Goal: Share content

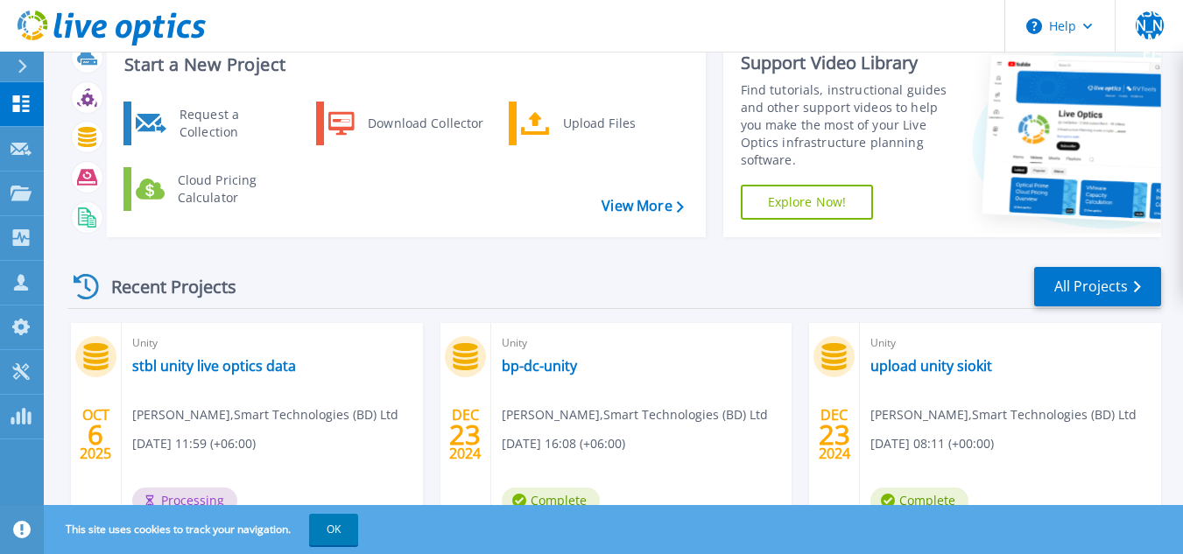
scroll to position [88, 0]
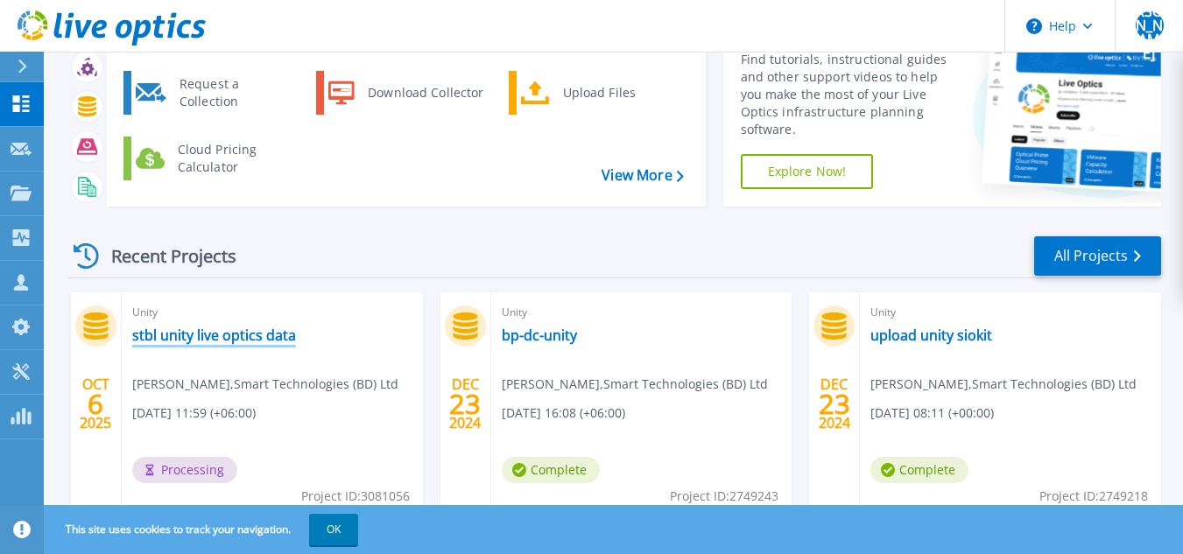
click at [235, 338] on link "stbl unity live optics data" at bounding box center [214, 336] width 164 height 18
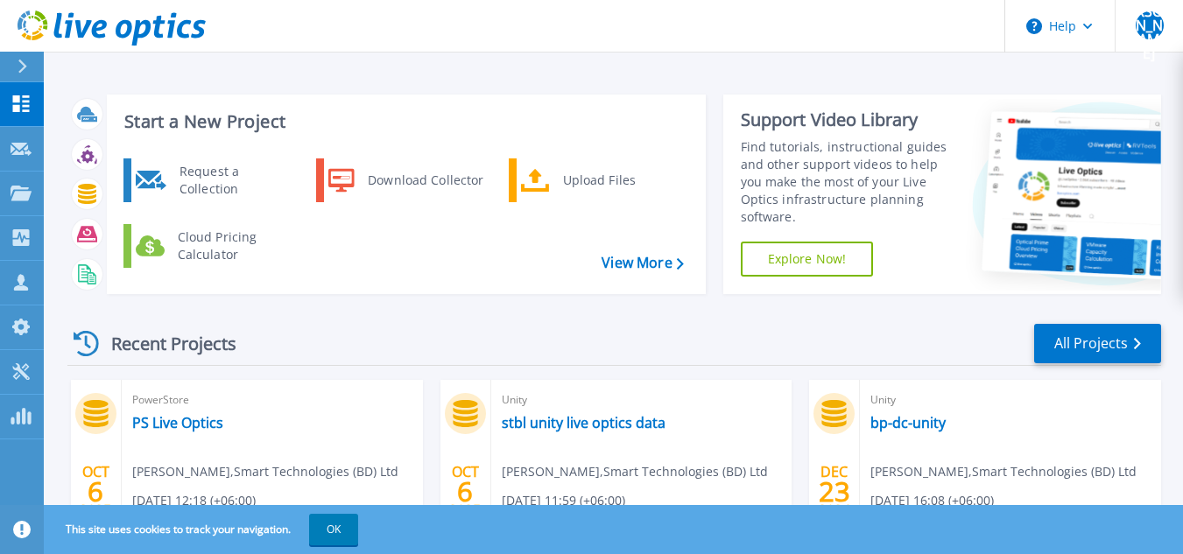
scroll to position [88, 0]
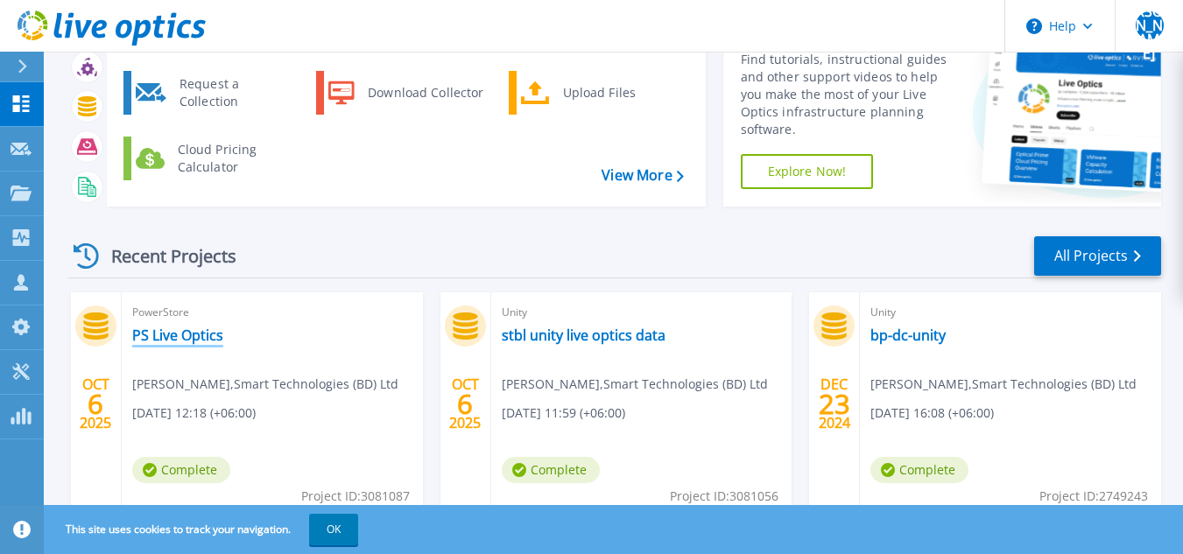
click at [193, 337] on link "PS Live Optics" at bounding box center [177, 336] width 91 height 18
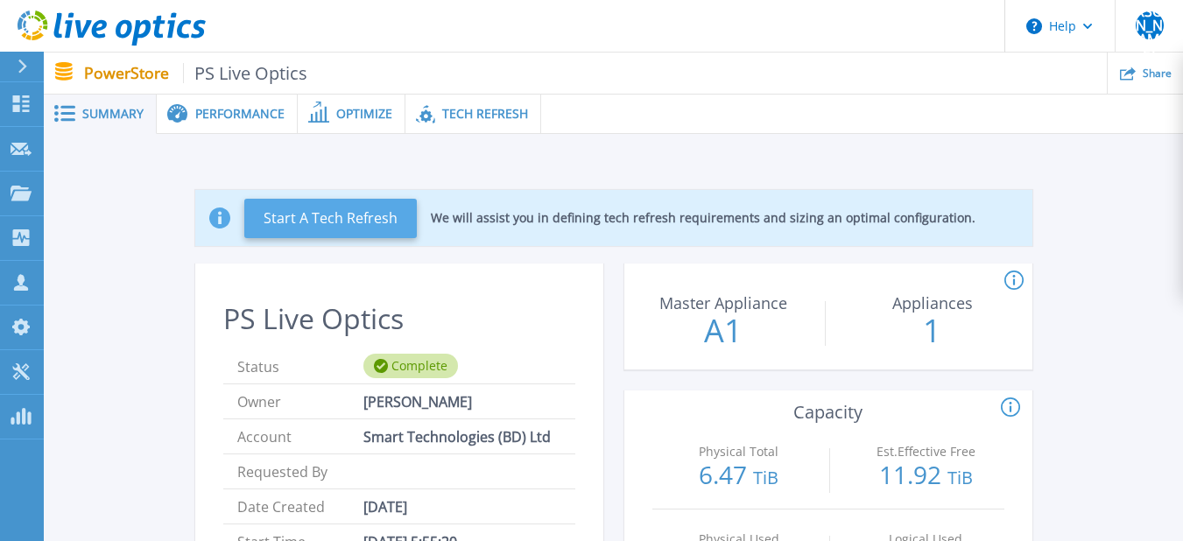
click at [351, 216] on button "Start A Tech Refresh" at bounding box center [330, 218] width 172 height 39
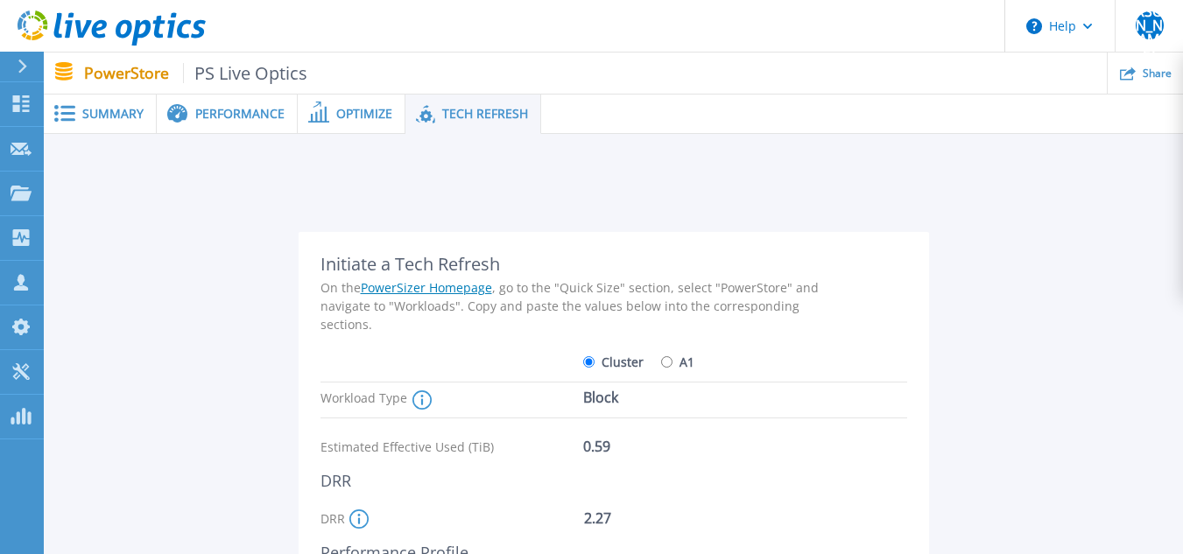
click at [483, 117] on span "Tech Refresh" at bounding box center [485, 114] width 86 height 12
click at [352, 116] on span "Optimize" at bounding box center [364, 114] width 56 height 12
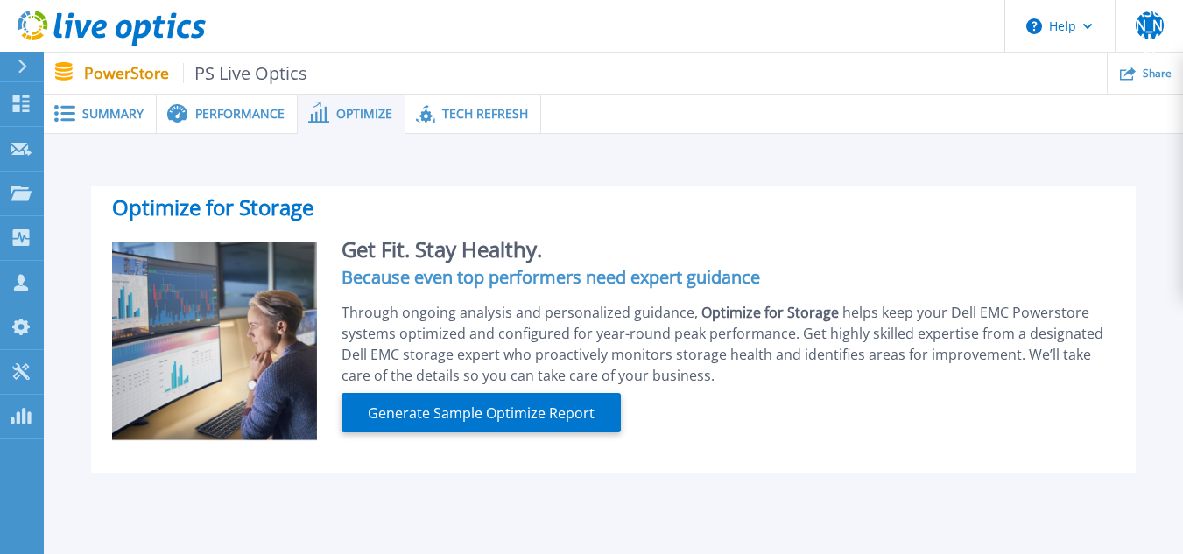
click at [241, 116] on span "Performance" at bounding box center [239, 114] width 89 height 12
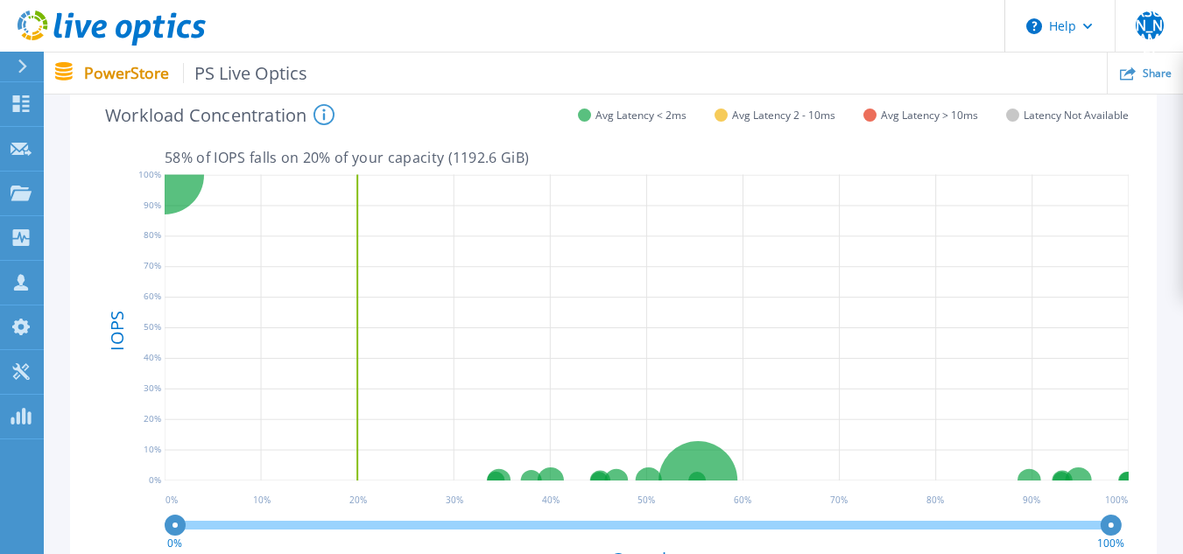
scroll to position [266, 0]
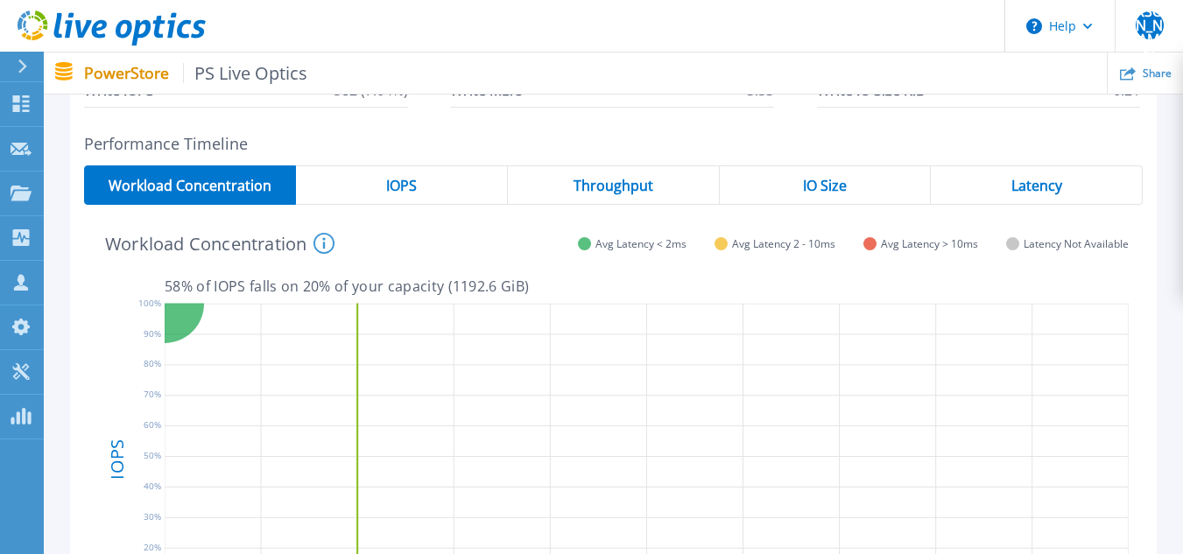
click at [135, 67] on p "PowerStore PS Live Optics" at bounding box center [196, 73] width 224 height 20
click at [149, 77] on p "PowerStore PS Live Optics" at bounding box center [196, 73] width 224 height 20
click at [149, 76] on p "PowerStore PS Live Optics" at bounding box center [196, 73] width 224 height 20
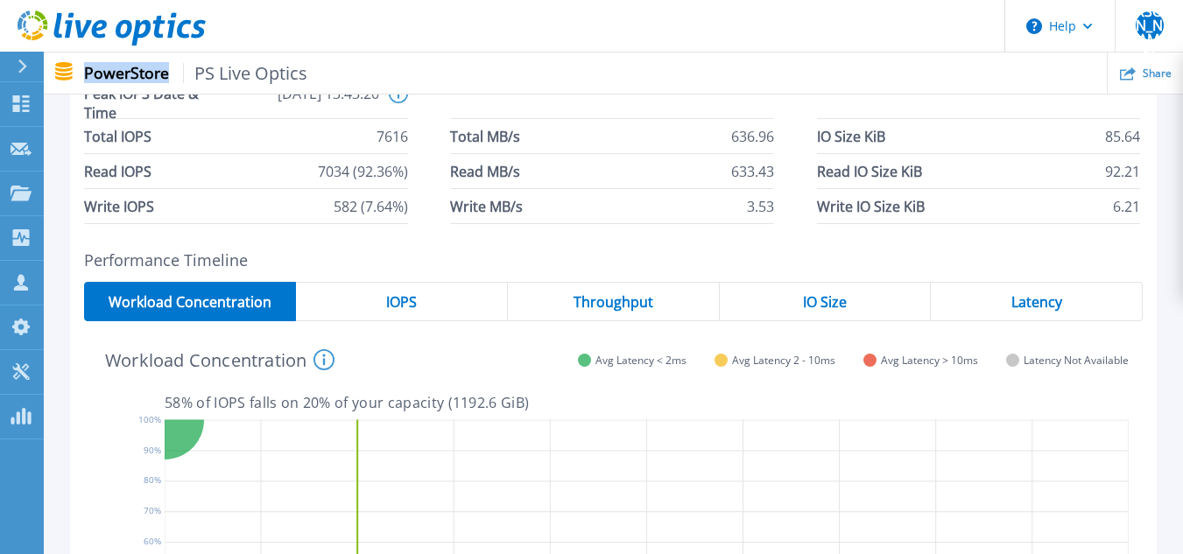
scroll to position [0, 0]
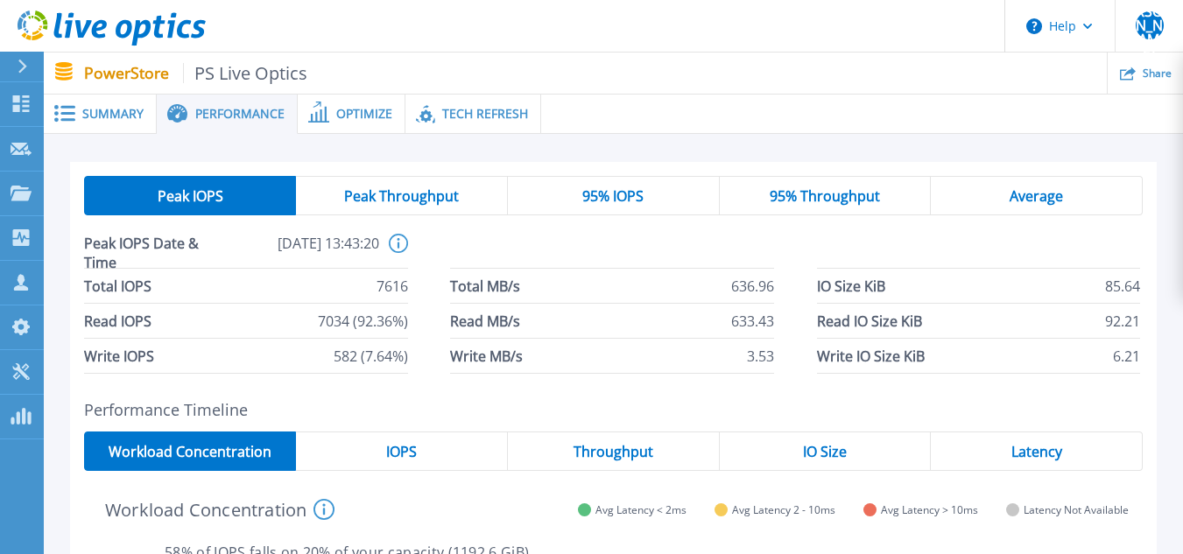
click at [112, 116] on span "Summary" at bounding box center [112, 114] width 61 height 12
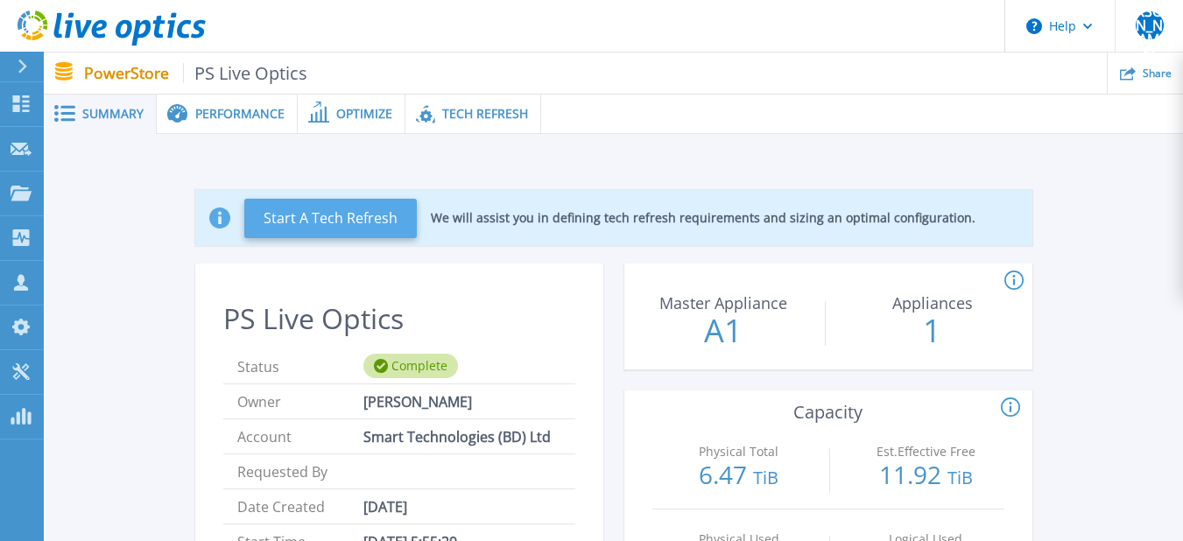
click at [368, 230] on button "Start A Tech Refresh" at bounding box center [330, 218] width 172 height 39
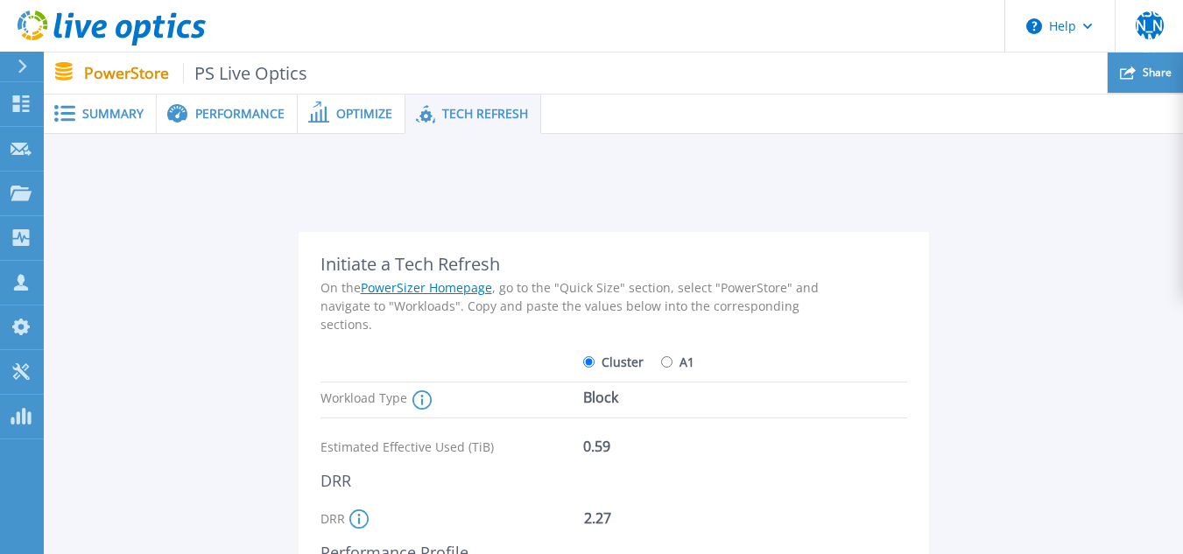
click at [1143, 80] on div "Share" at bounding box center [1145, 73] width 75 height 41
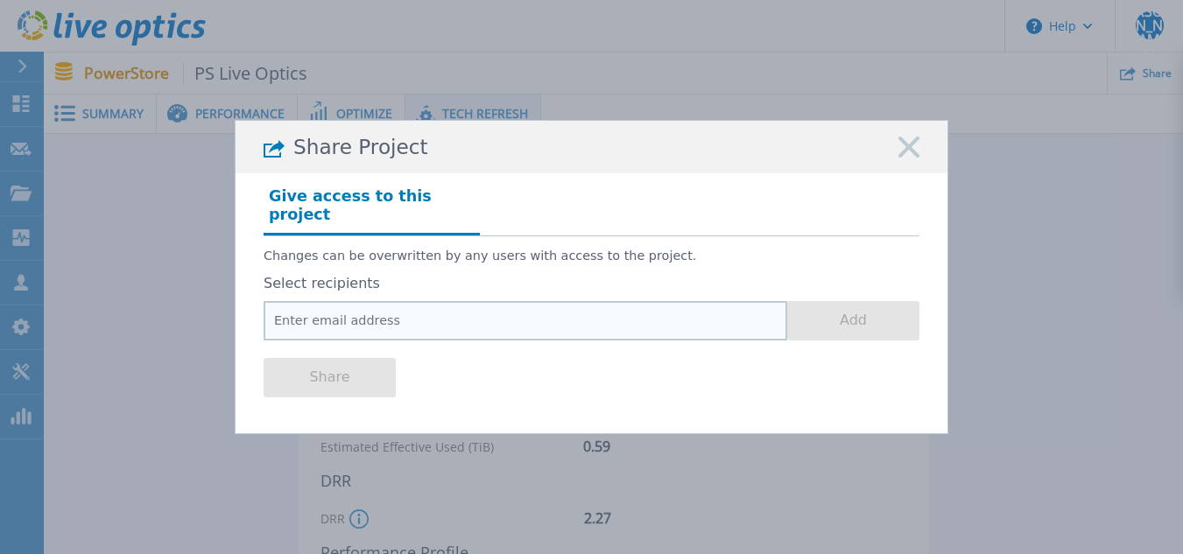
click at [404, 313] on input "email" at bounding box center [526, 320] width 524 height 39
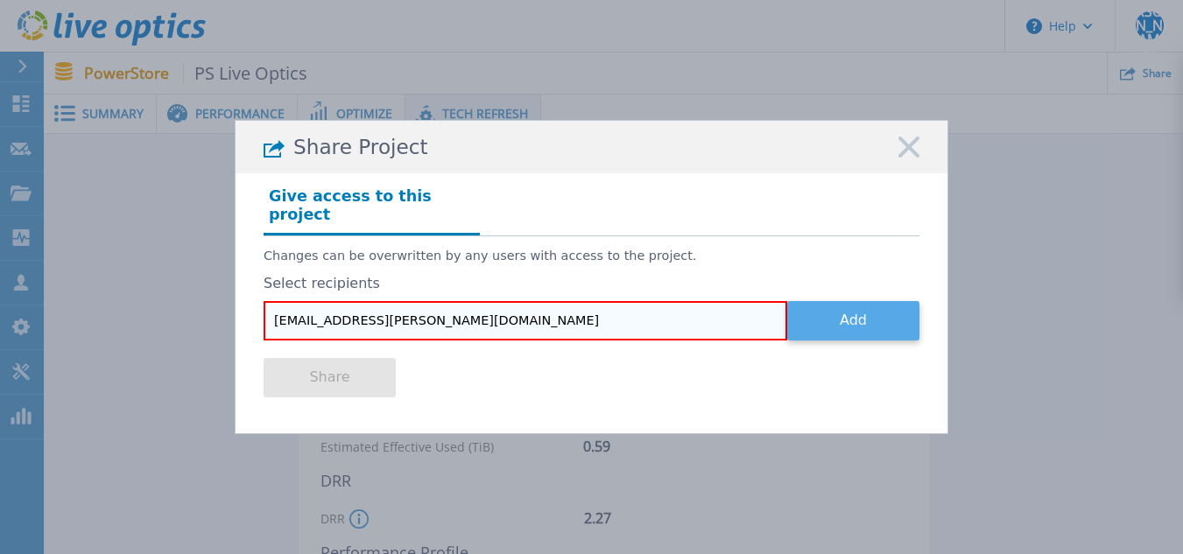
type input "[EMAIL_ADDRESS][PERSON_NAME][DOMAIN_NAME]"
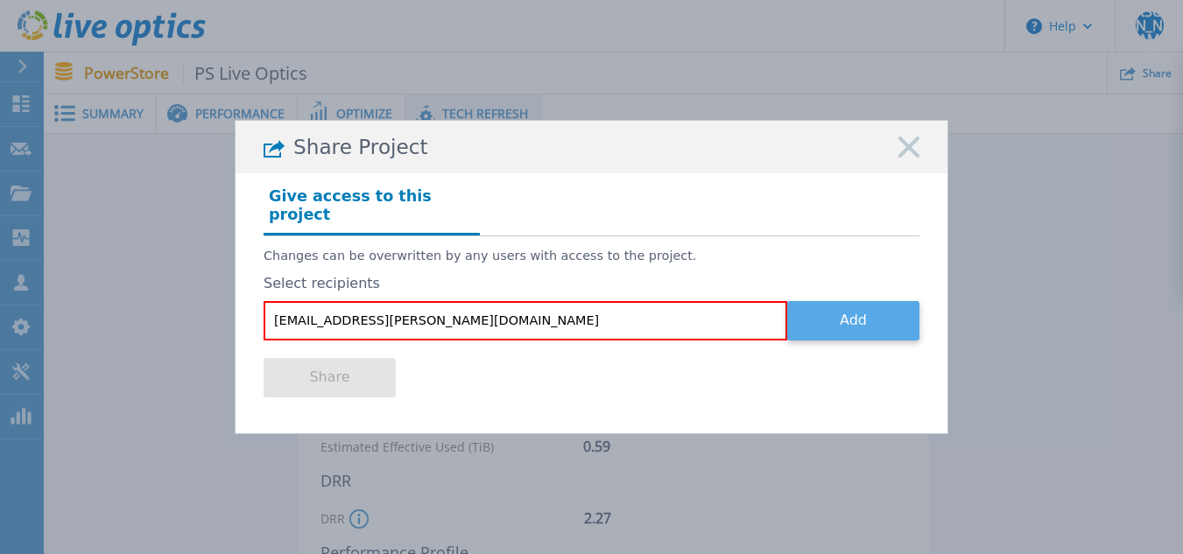
click at [862, 319] on button "Add" at bounding box center [853, 320] width 132 height 39
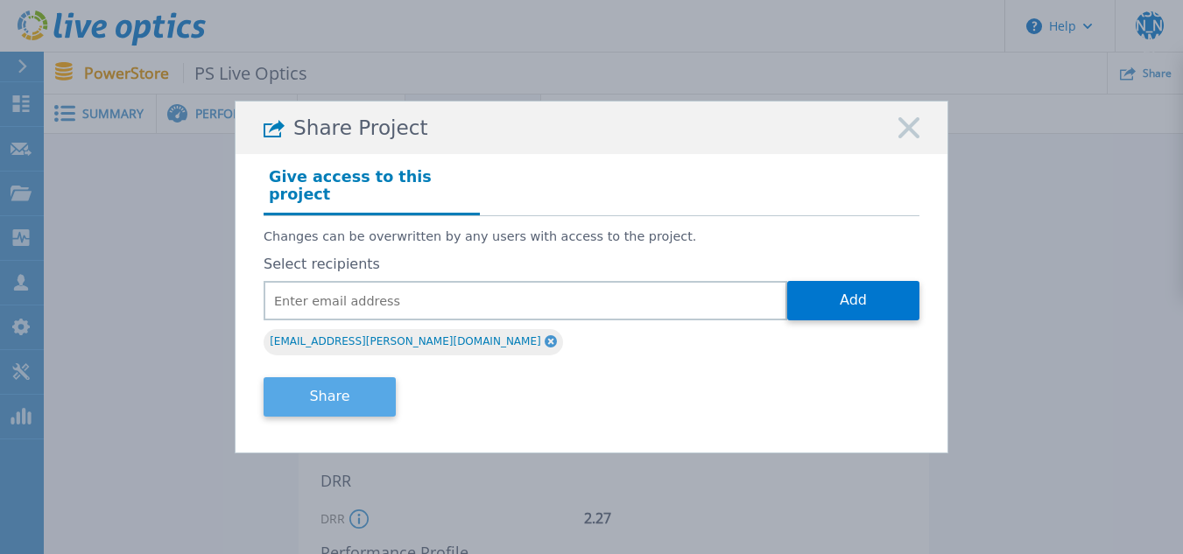
click at [348, 389] on button "Share" at bounding box center [330, 396] width 132 height 39
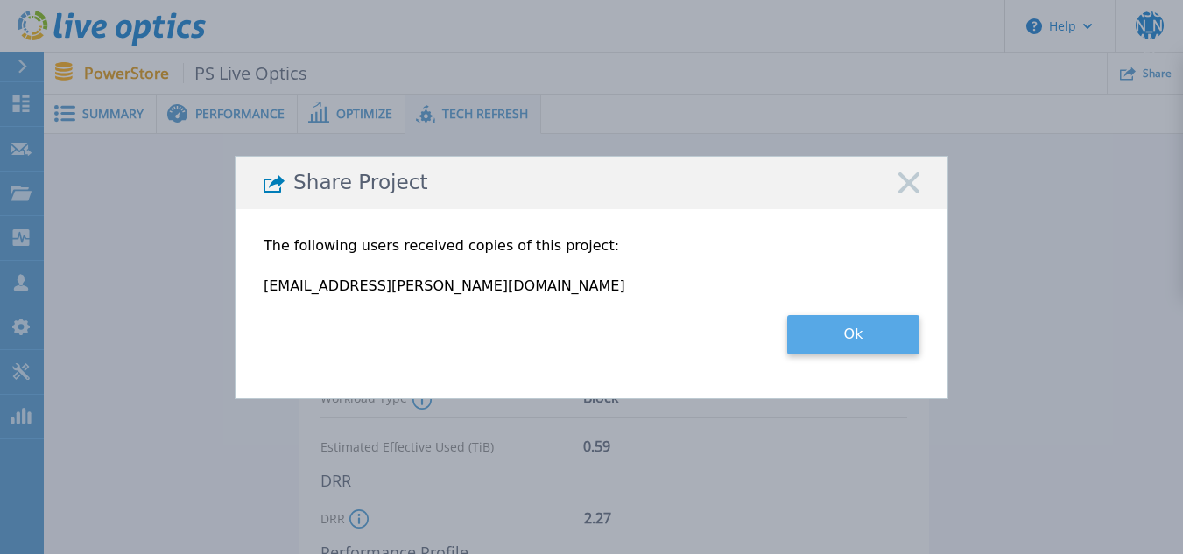
click at [843, 334] on button "Ok" at bounding box center [853, 334] width 132 height 39
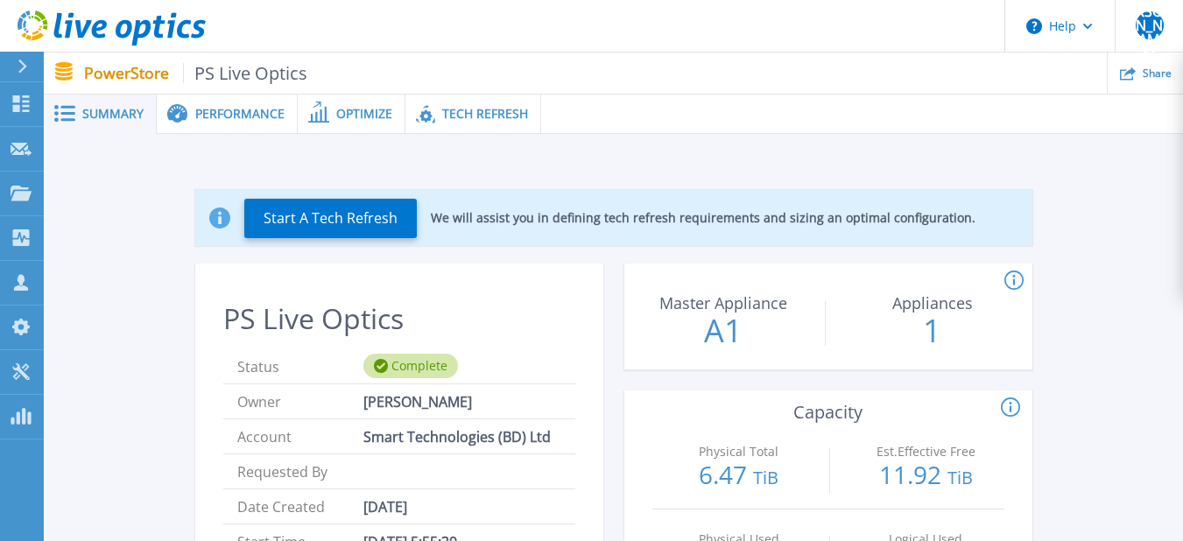
click at [244, 109] on span "Performance" at bounding box center [239, 114] width 89 height 12
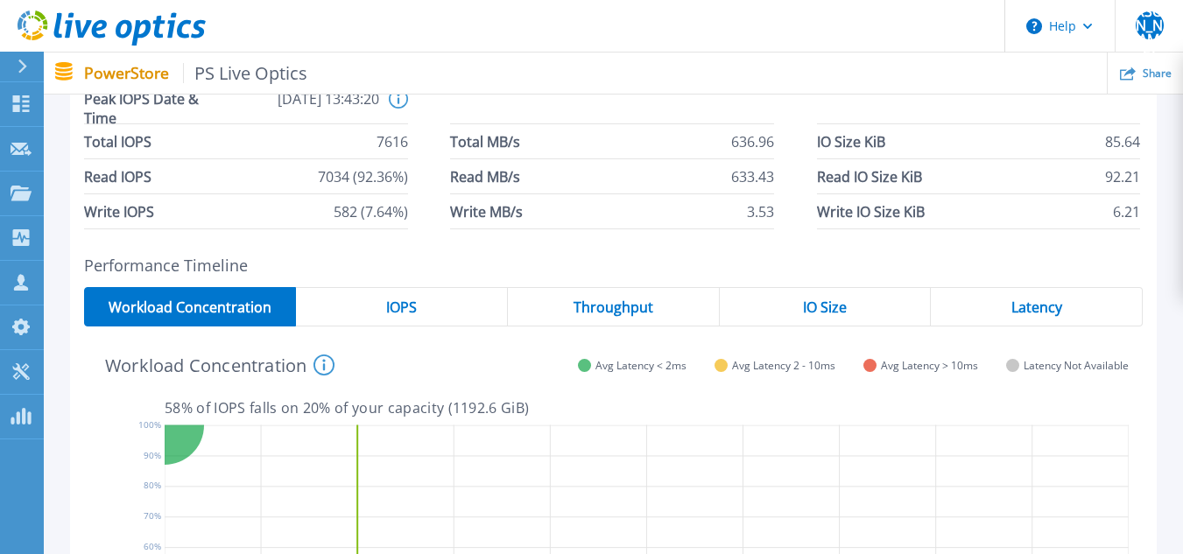
scroll to position [175, 0]
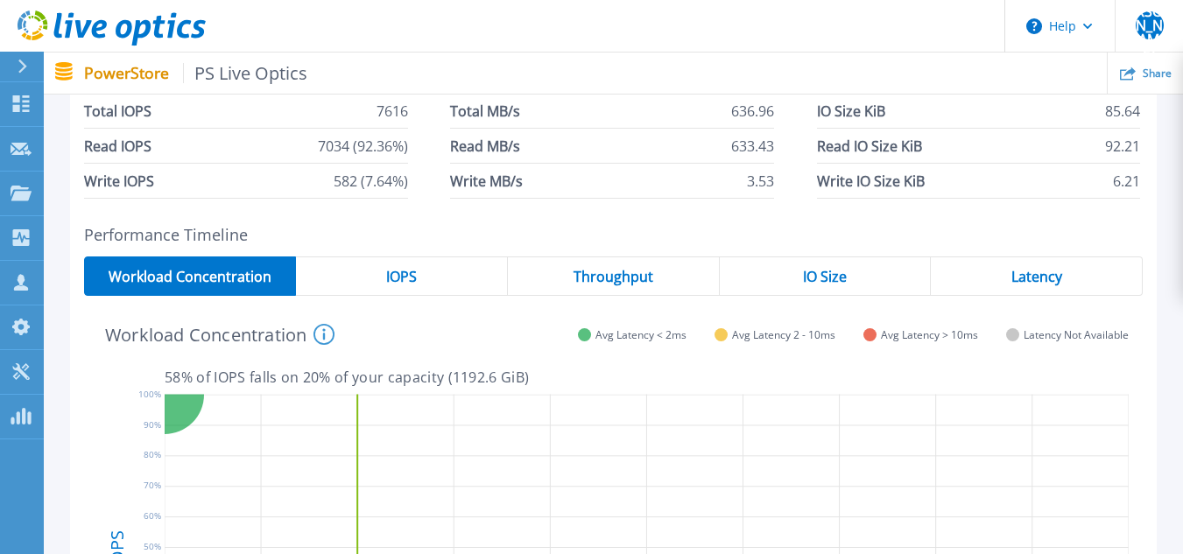
click at [840, 281] on span "IO Size" at bounding box center [825, 277] width 44 height 14
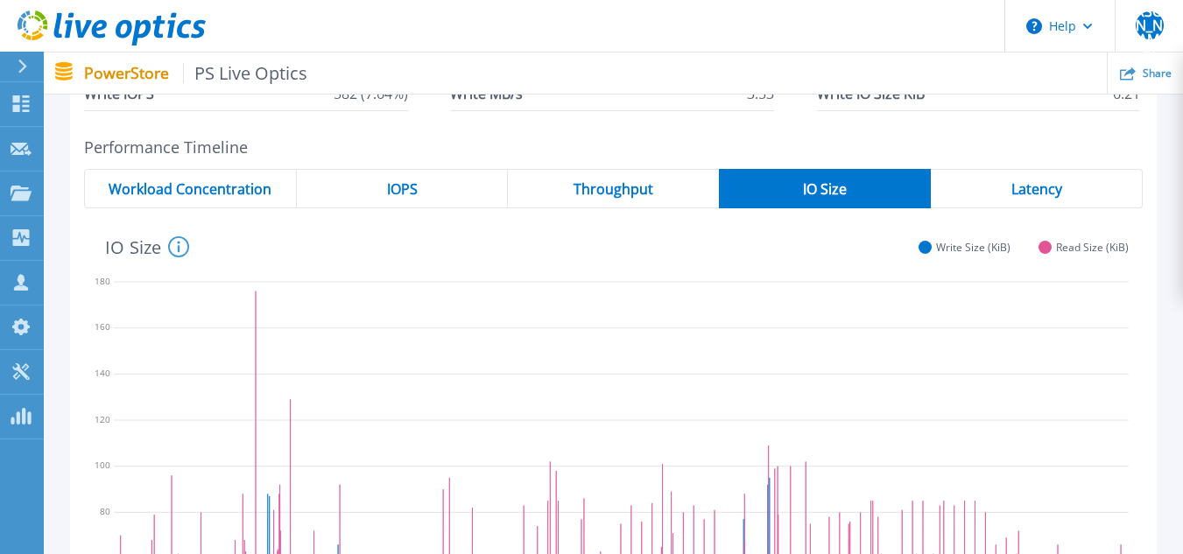
scroll to position [0, 0]
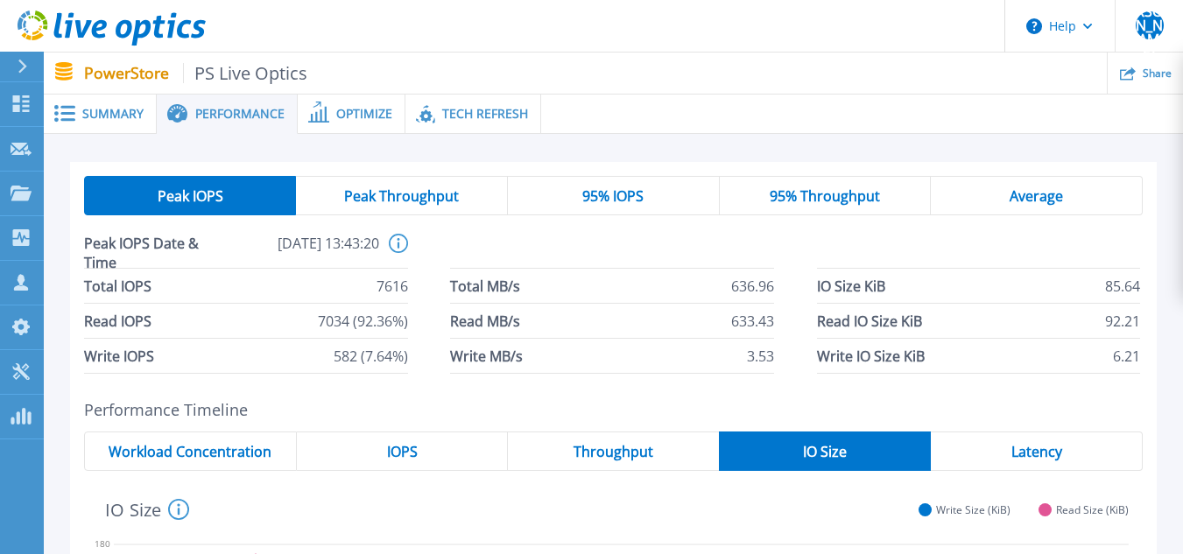
click at [587, 448] on span "Throughput" at bounding box center [613, 452] width 80 height 14
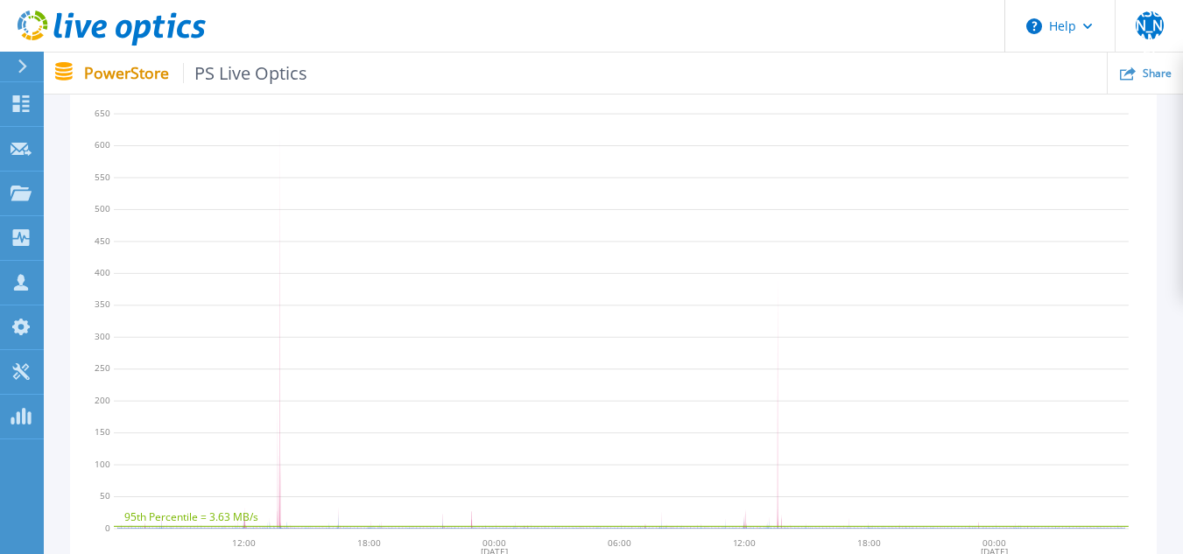
scroll to position [178, 0]
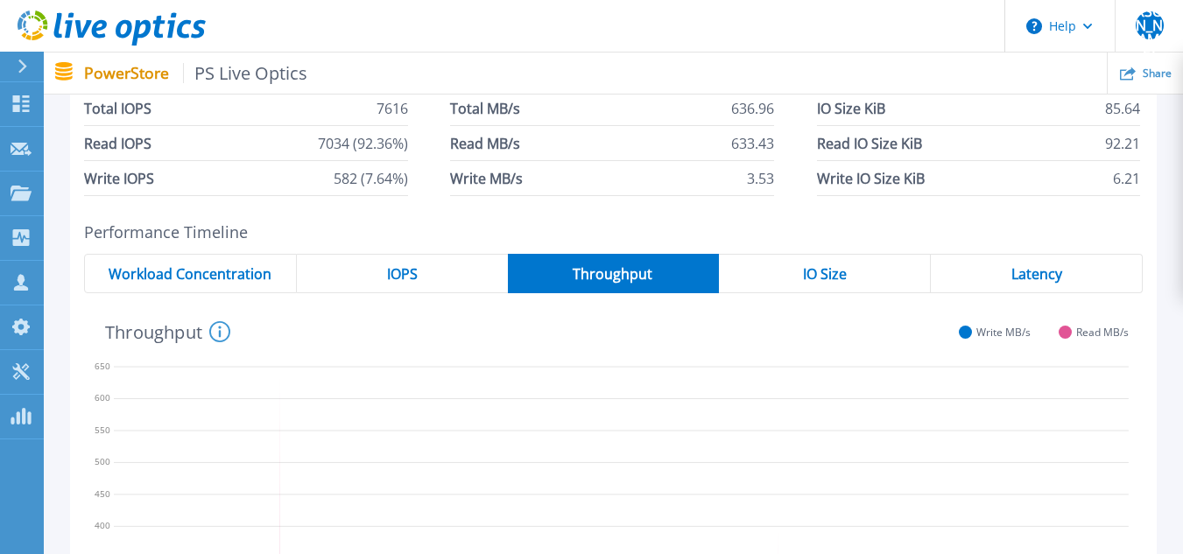
click at [429, 267] on div "IOPS" at bounding box center [402, 273] width 211 height 39
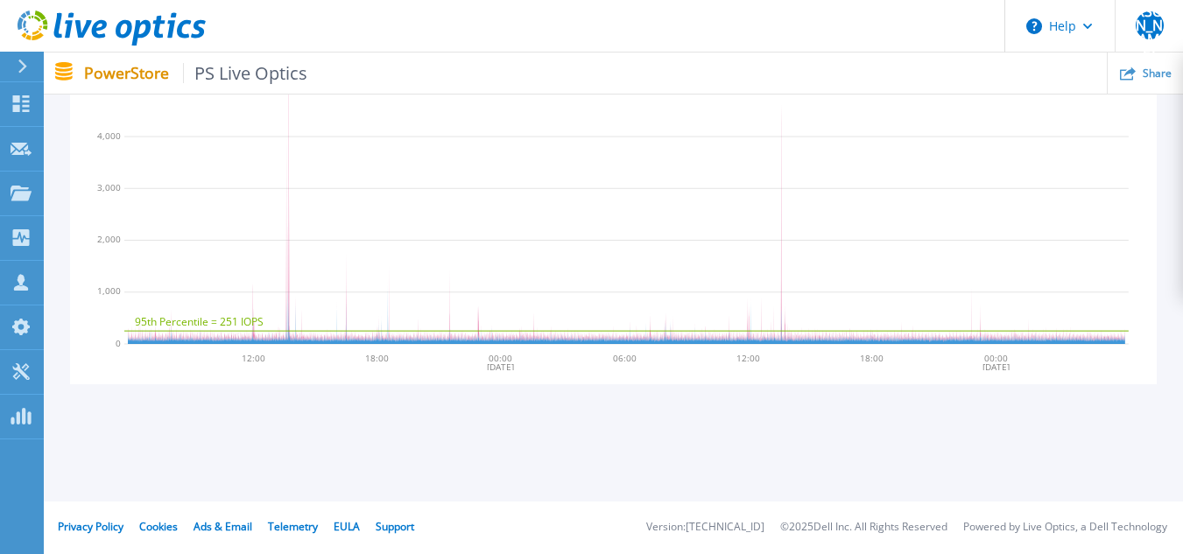
scroll to position [90, 0]
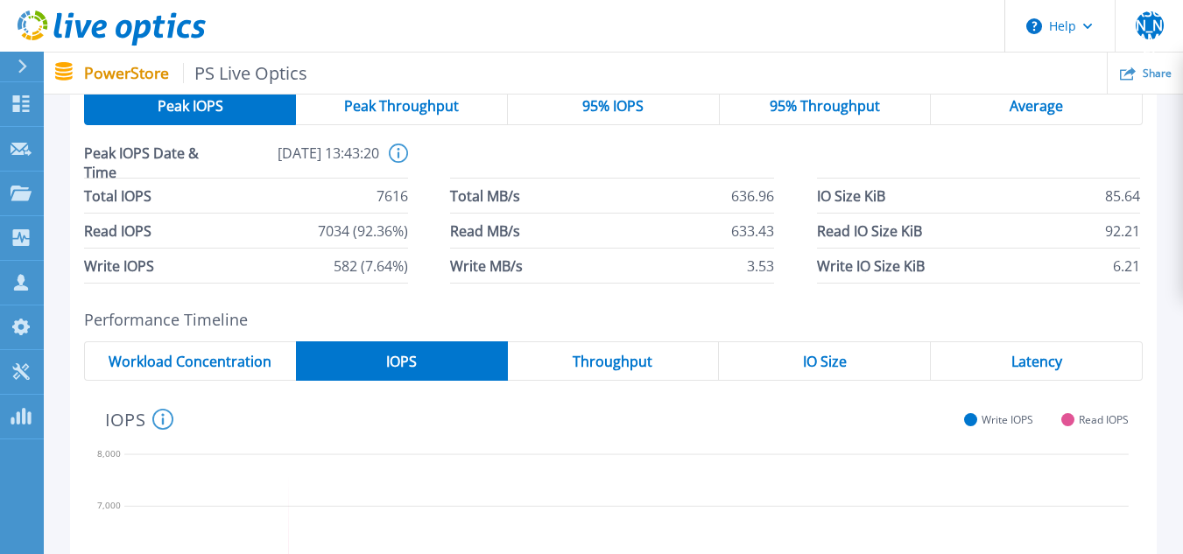
click at [210, 365] on span "Workload Concentration" at bounding box center [190, 362] width 163 height 14
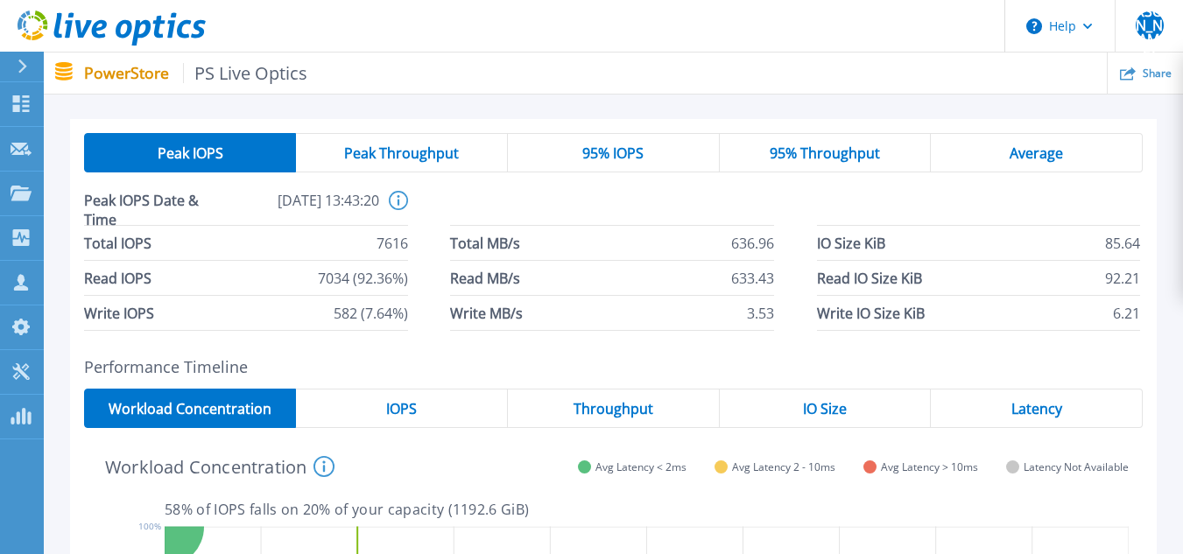
scroll to position [0, 0]
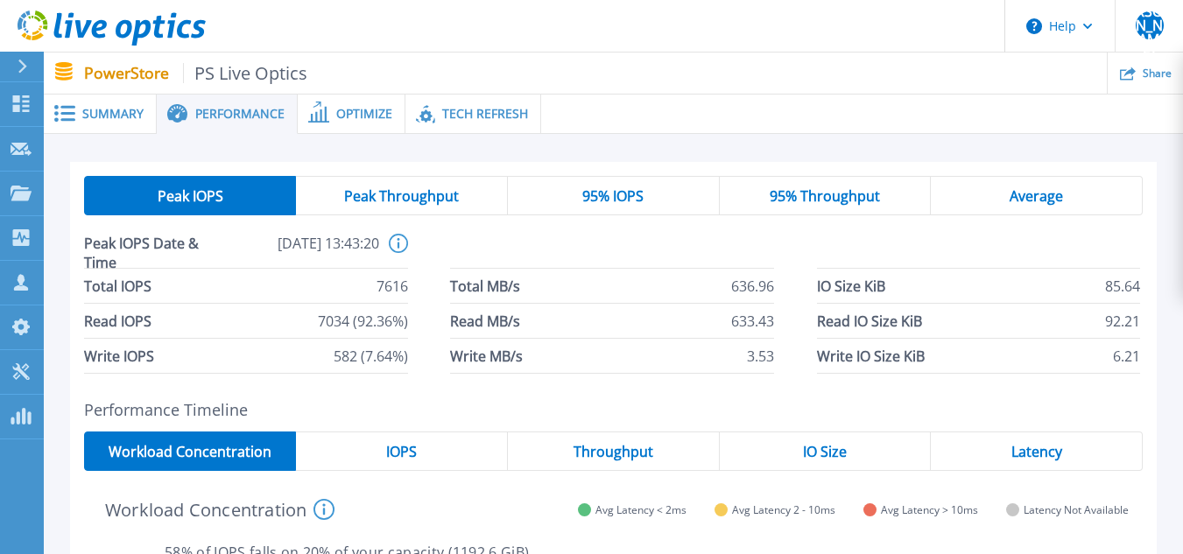
click at [1029, 454] on span "Latency" at bounding box center [1036, 452] width 51 height 14
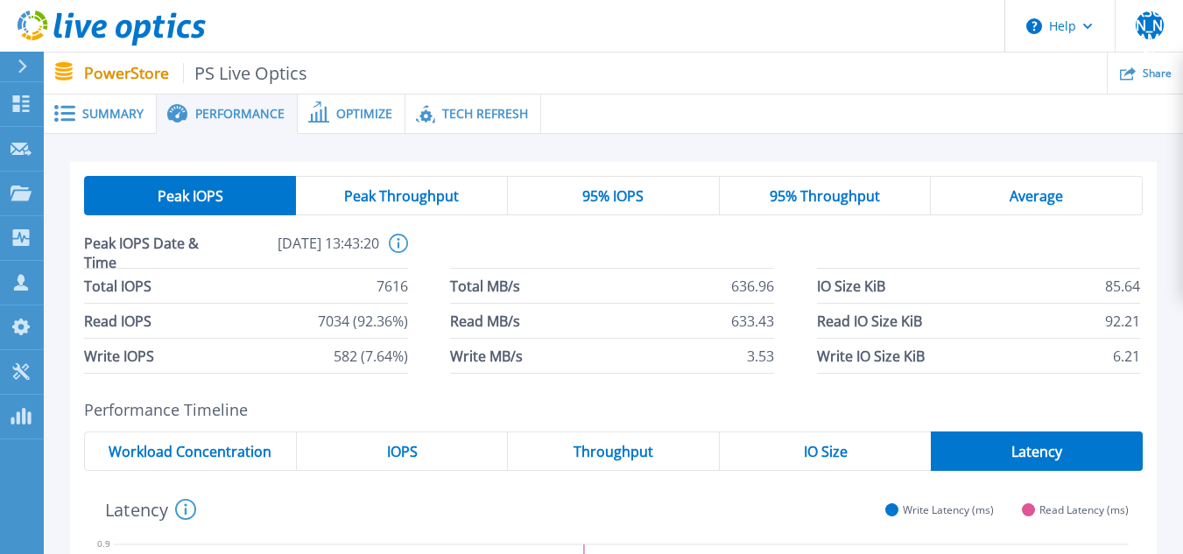
click at [88, 102] on div "Summary" at bounding box center [100, 114] width 113 height 39
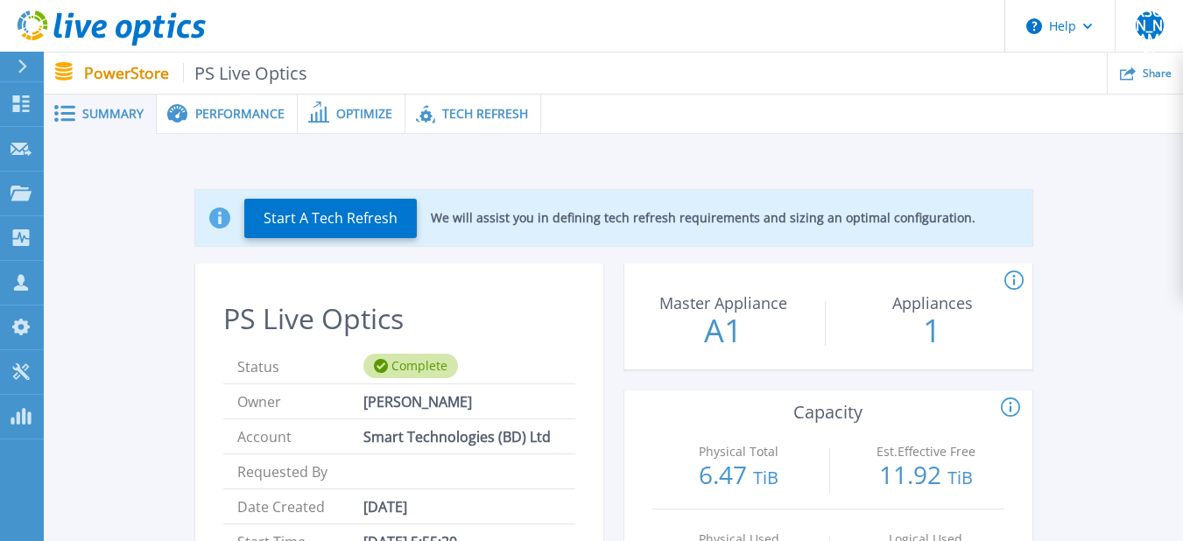
click at [116, 70] on p "PowerStore PS Live Optics" at bounding box center [196, 73] width 224 height 20
click at [245, 122] on div "Performance" at bounding box center [227, 114] width 141 height 39
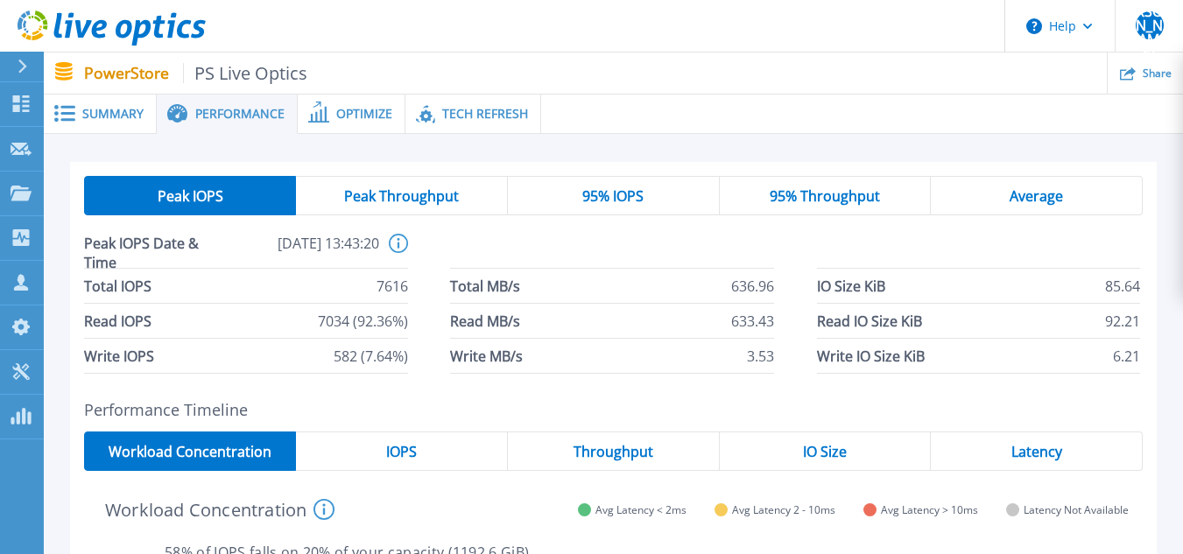
click at [369, 114] on span "Optimize" at bounding box center [364, 114] width 56 height 12
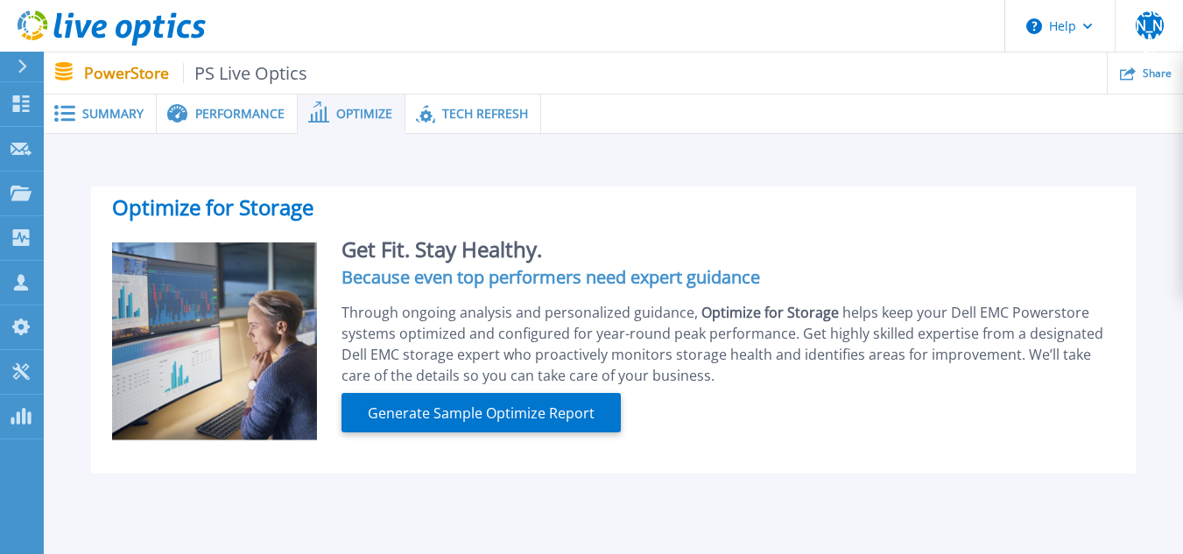
click at [456, 108] on span "Tech Refresh" at bounding box center [485, 114] width 86 height 12
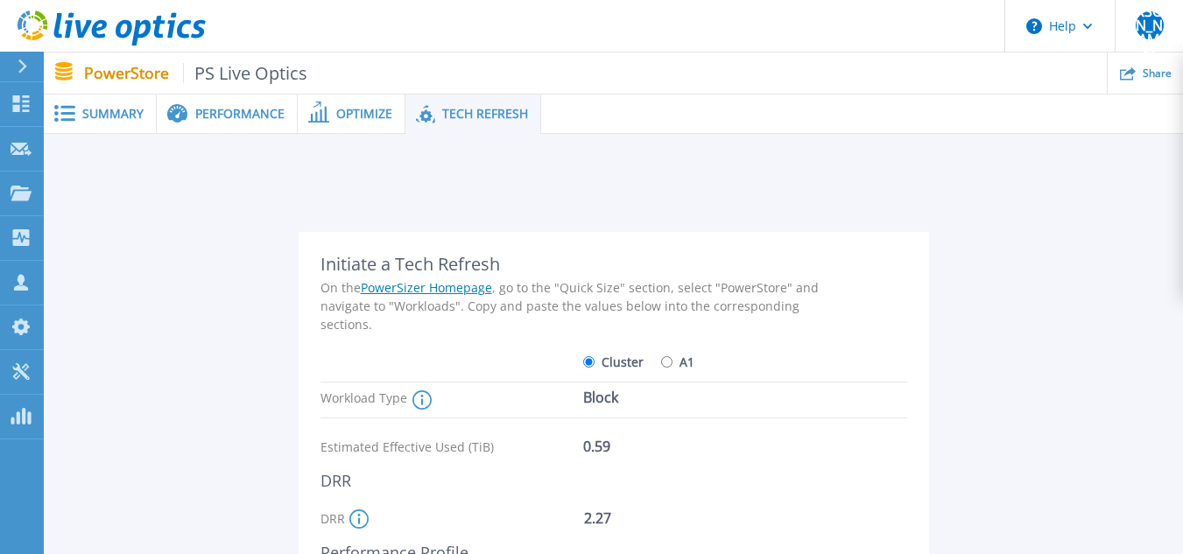
drag, startPoint x: 369, startPoint y: 118, endPoint x: 348, endPoint y: 119, distance: 20.2
click at [369, 118] on span "Optimize" at bounding box center [364, 114] width 56 height 12
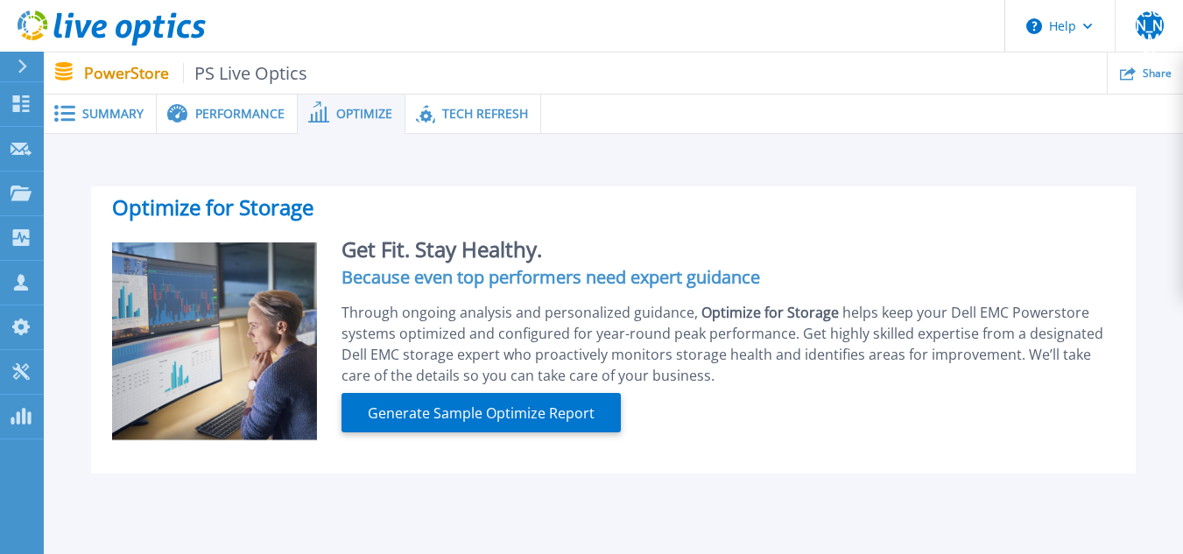
click at [239, 128] on div "Performance" at bounding box center [227, 114] width 141 height 39
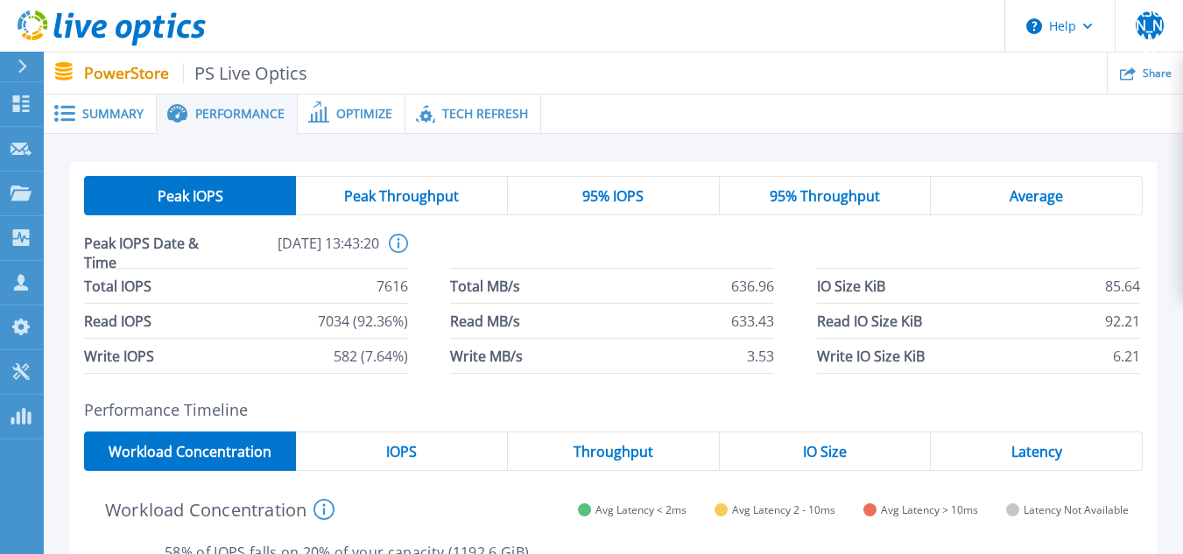
click at [121, 126] on div "Summary" at bounding box center [100, 114] width 113 height 39
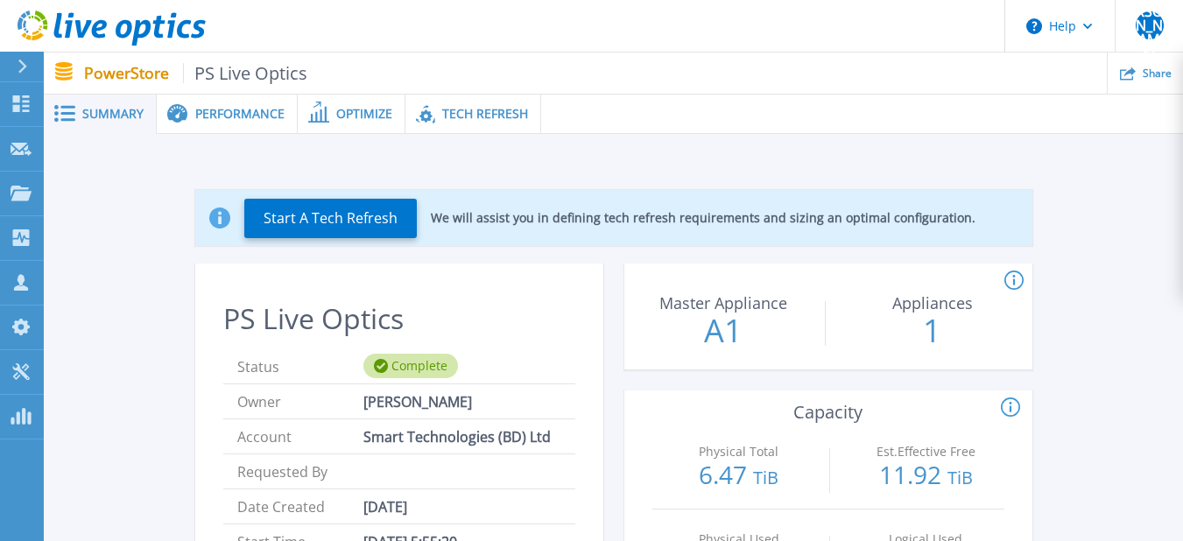
click at [205, 108] on span "Performance" at bounding box center [239, 114] width 89 height 12
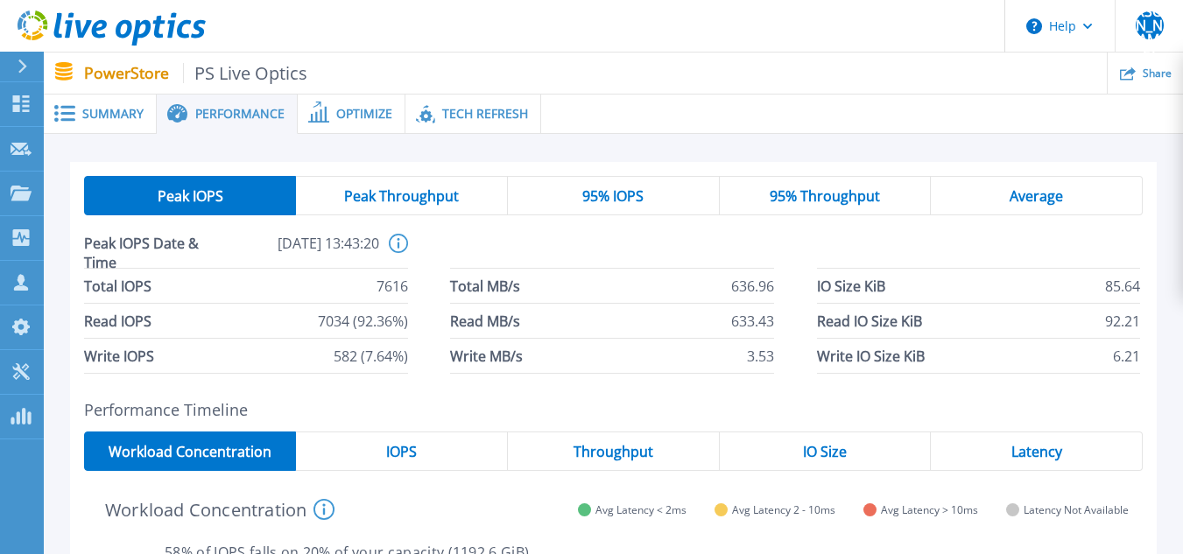
click at [387, 112] on span "Optimize" at bounding box center [364, 114] width 56 height 12
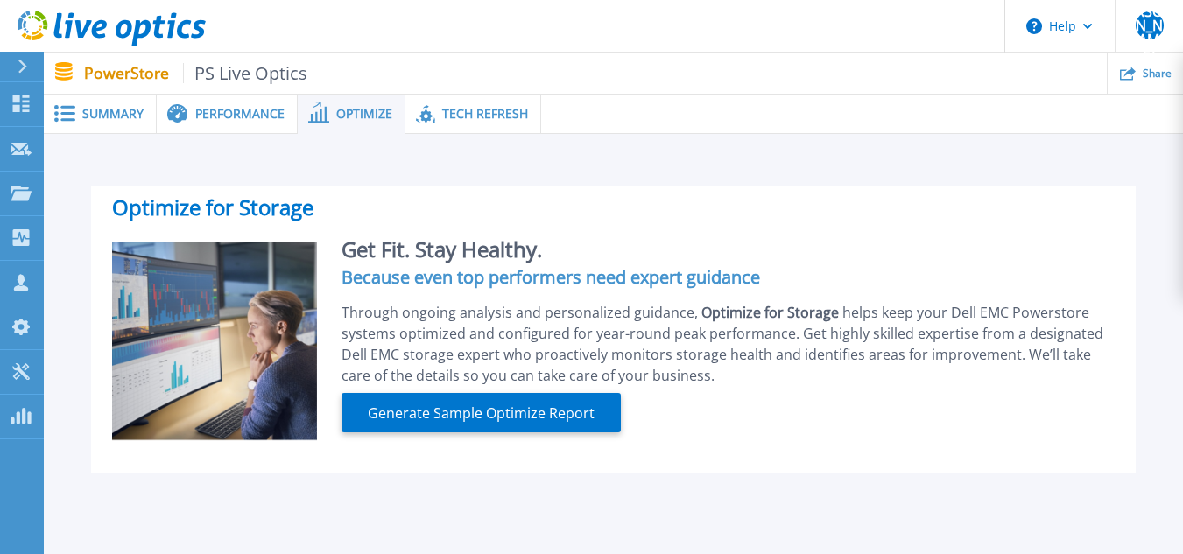
click at [454, 108] on span "Tech Refresh" at bounding box center [485, 114] width 86 height 12
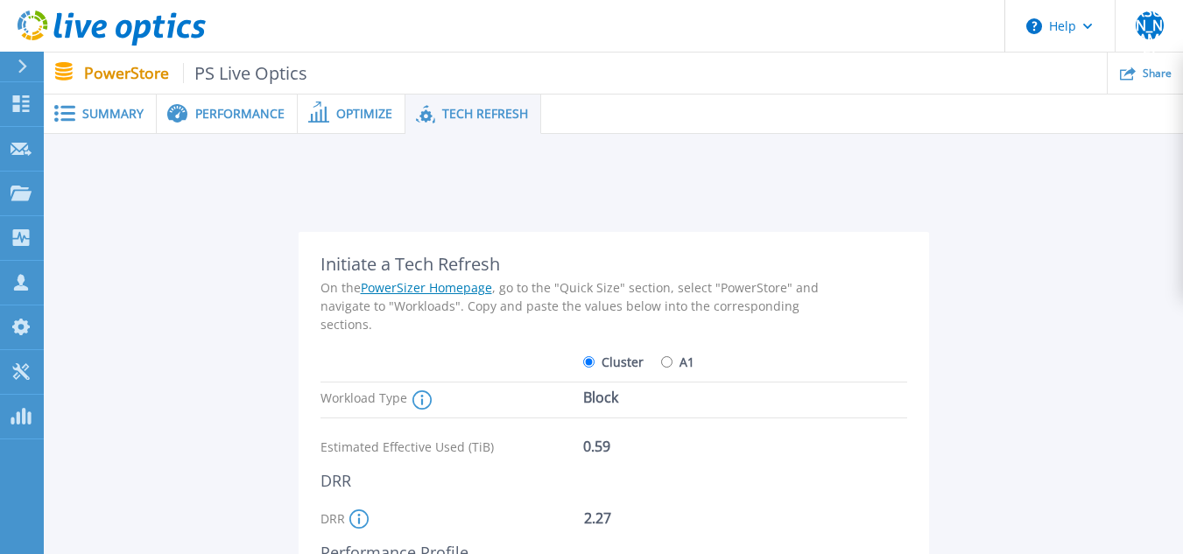
click at [320, 116] on icon at bounding box center [318, 112] width 21 height 21
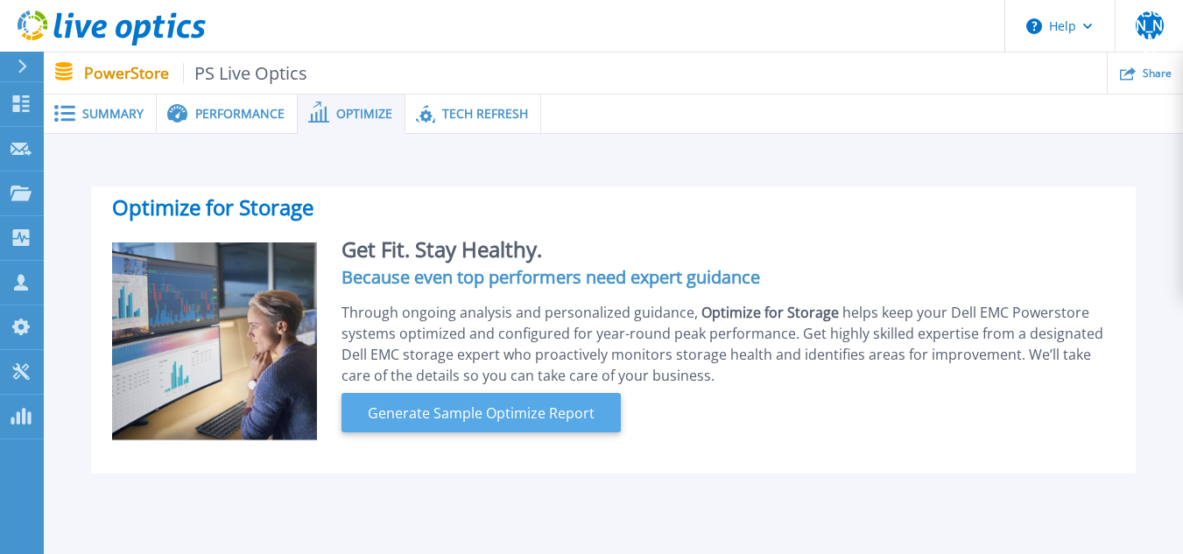
click at [504, 425] on button "Generate Sample Optimize Report" at bounding box center [480, 412] width 279 height 39
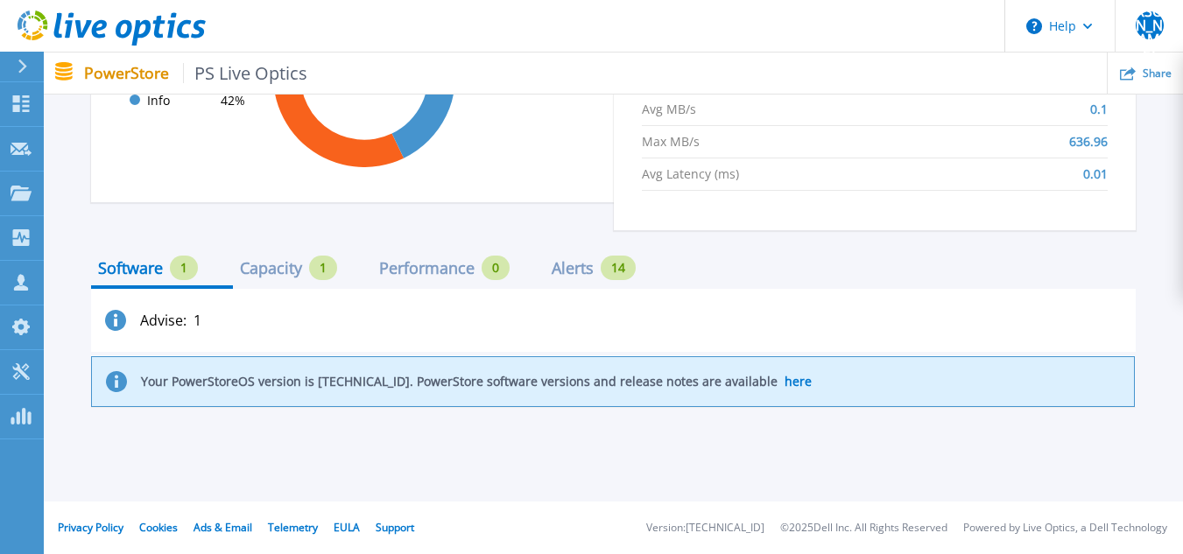
scroll to position [1903, 0]
click at [300, 271] on div "Capacity" at bounding box center [271, 268] width 62 height 14
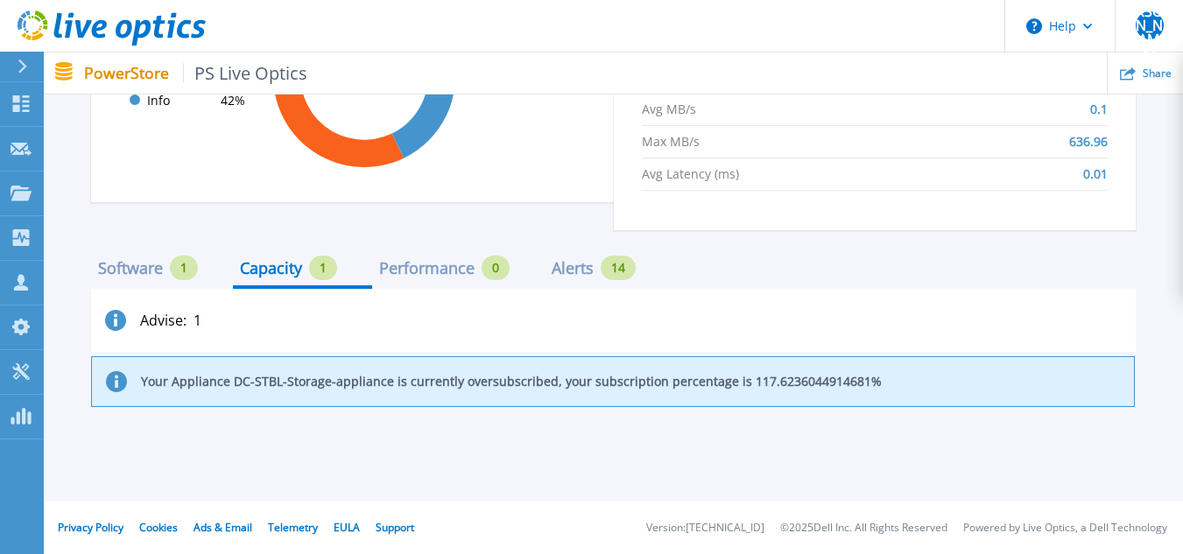
click at [121, 278] on div "Software 1" at bounding box center [148, 268] width 100 height 25
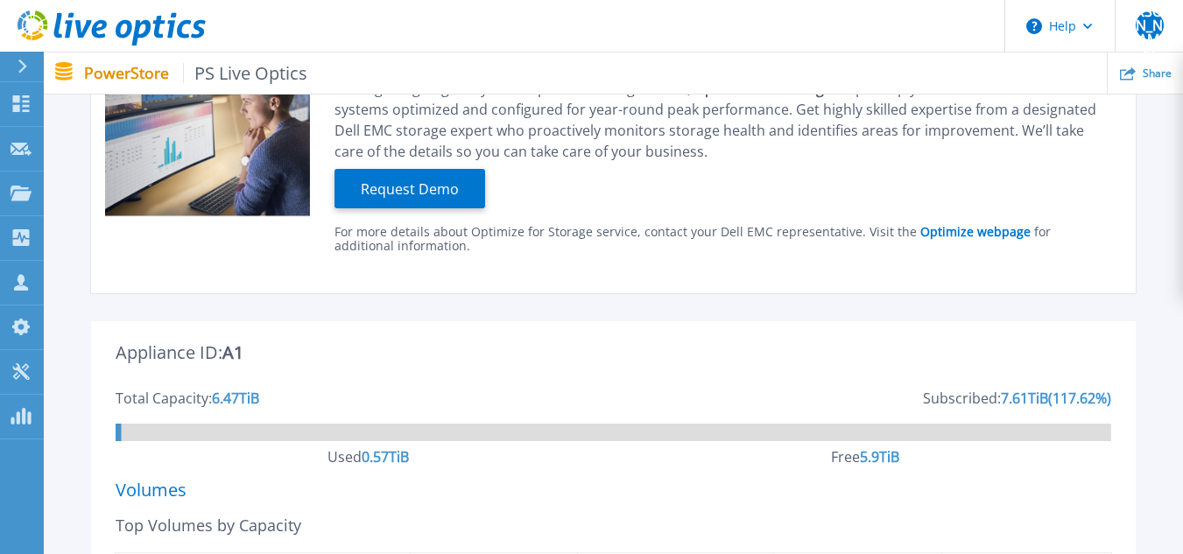
scroll to position [0, 0]
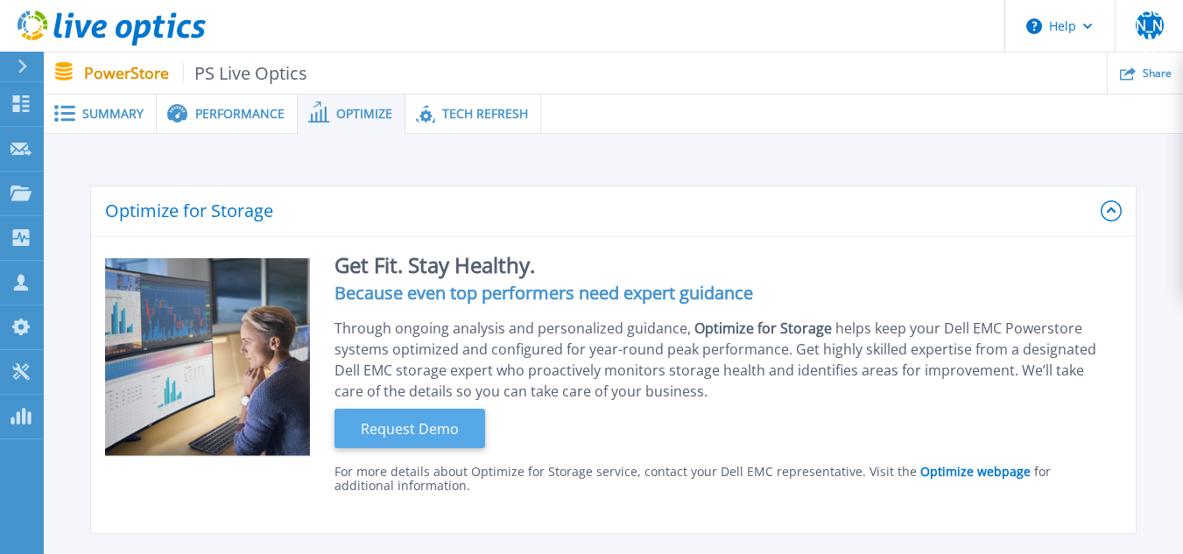
click at [440, 428] on span "Request Demo" at bounding box center [410, 428] width 112 height 21
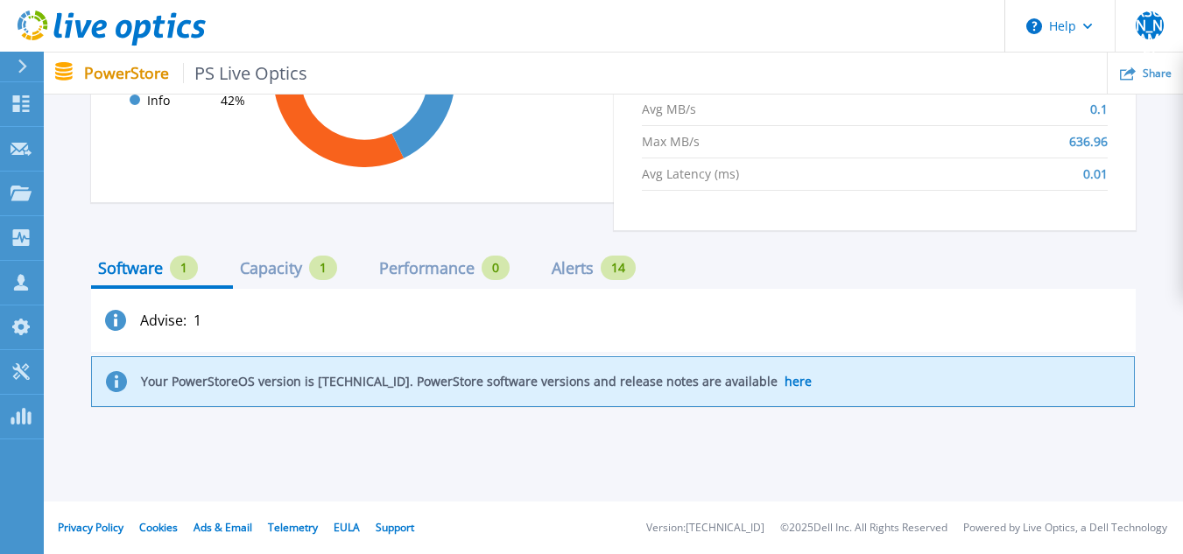
scroll to position [1906, 0]
click at [580, 274] on div "Alerts" at bounding box center [573, 268] width 42 height 14
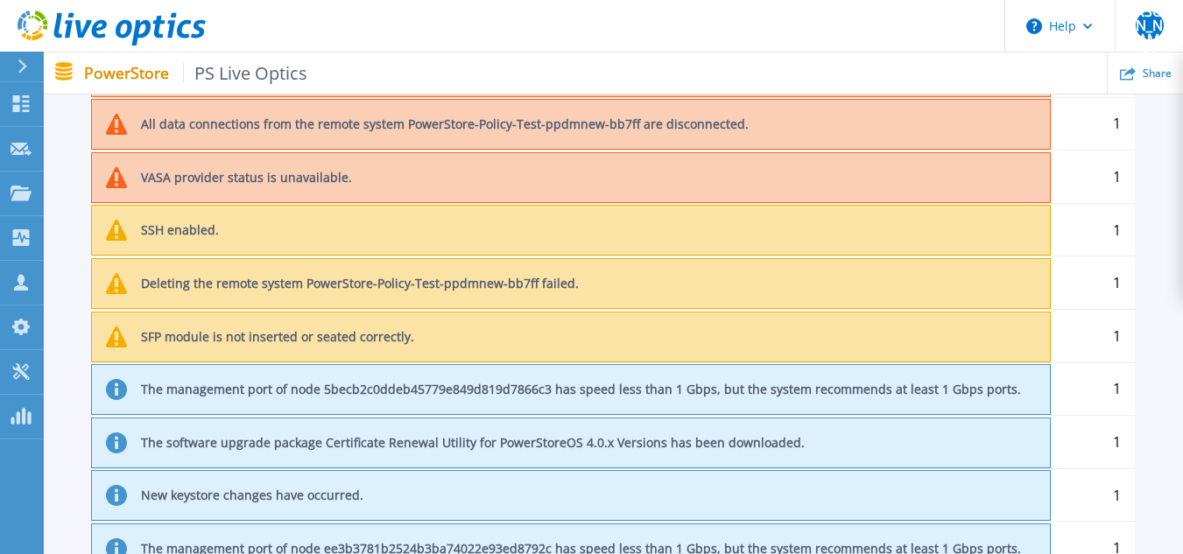
scroll to position [1763, 0]
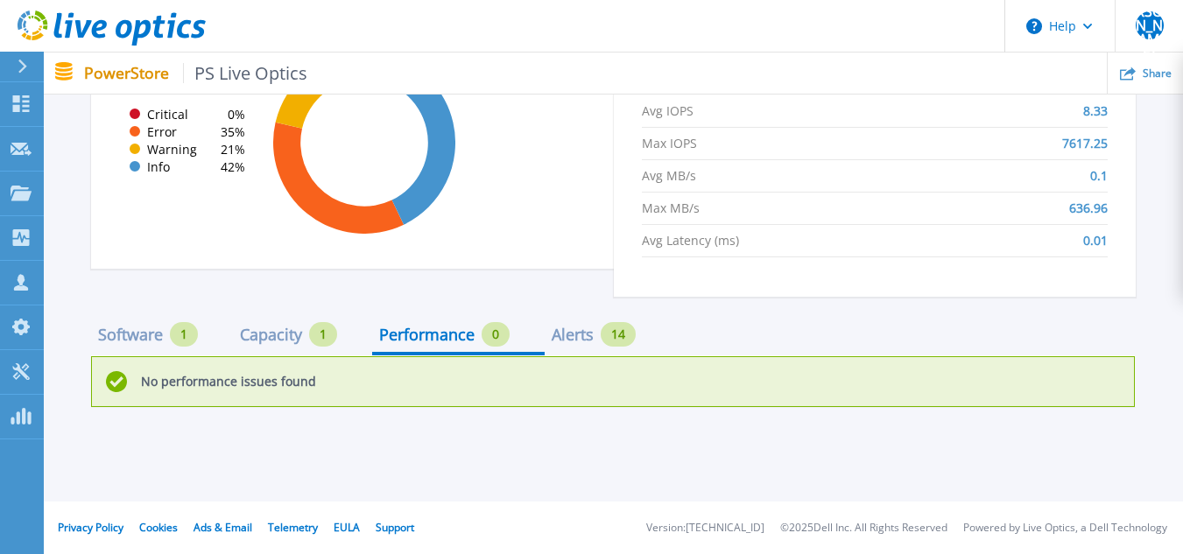
click at [305, 347] on div "Capacity 1" at bounding box center [288, 334] width 97 height 25
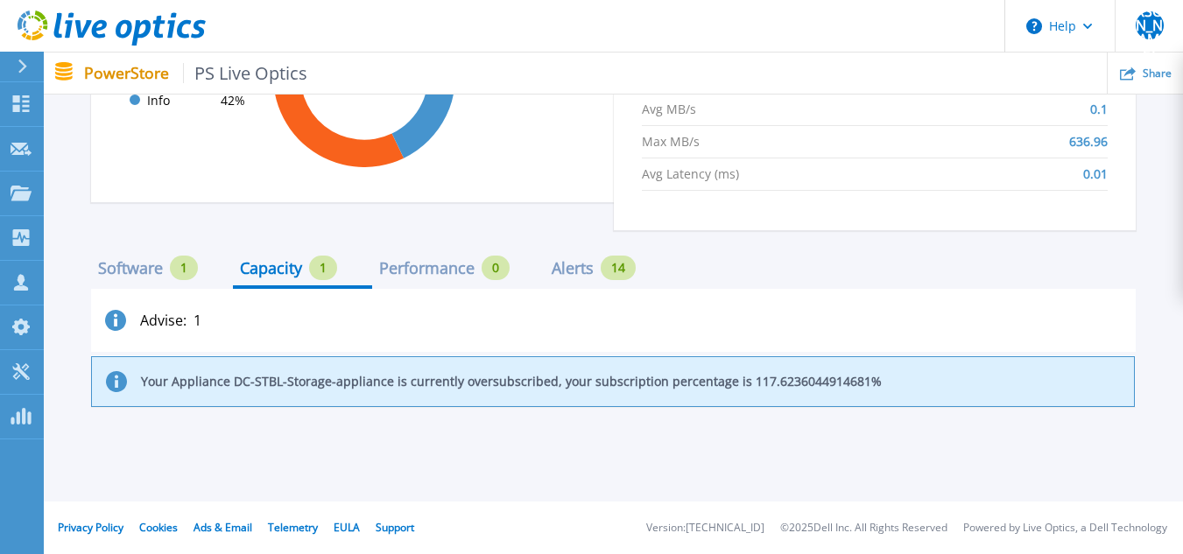
scroll to position [1906, 0]
click at [152, 278] on div "Software 1" at bounding box center [148, 268] width 100 height 25
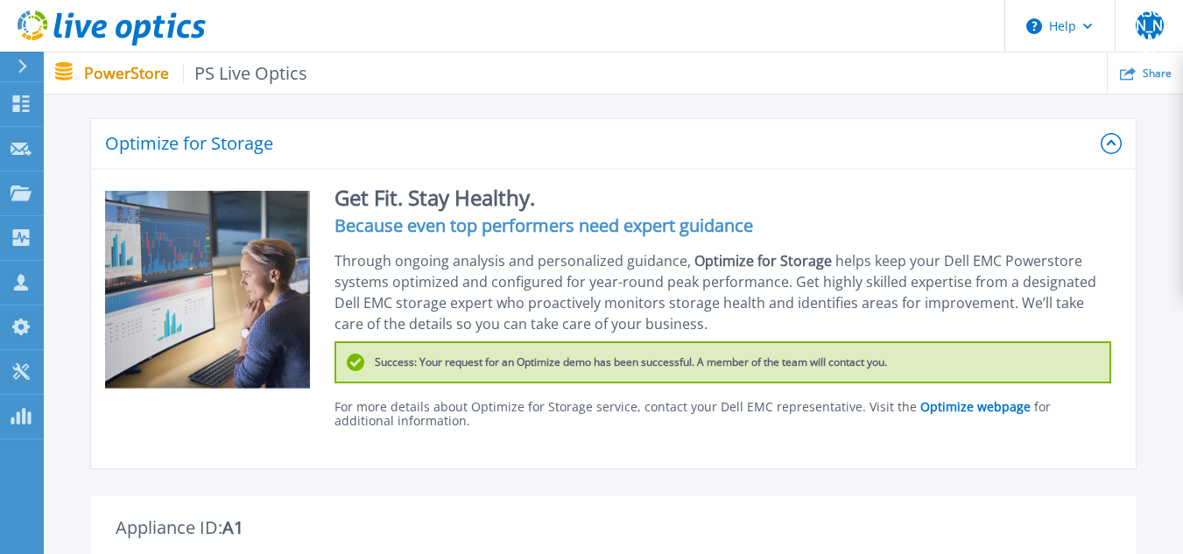
scroll to position [0, 0]
